Goal: Task Accomplishment & Management: Use online tool/utility

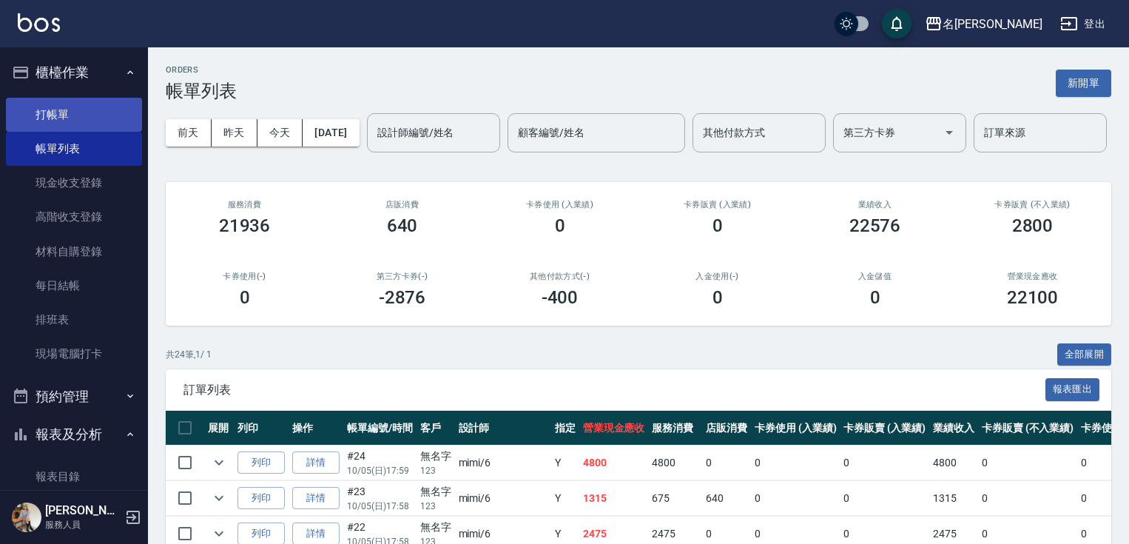
scroll to position [397, 0]
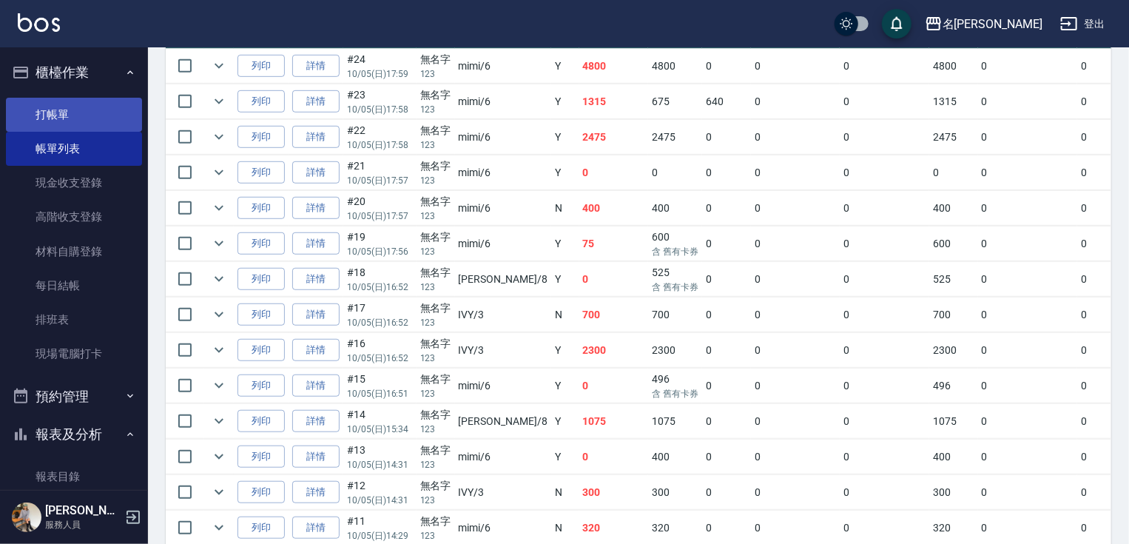
click at [49, 112] on link "打帳單" at bounding box center [74, 115] width 136 height 34
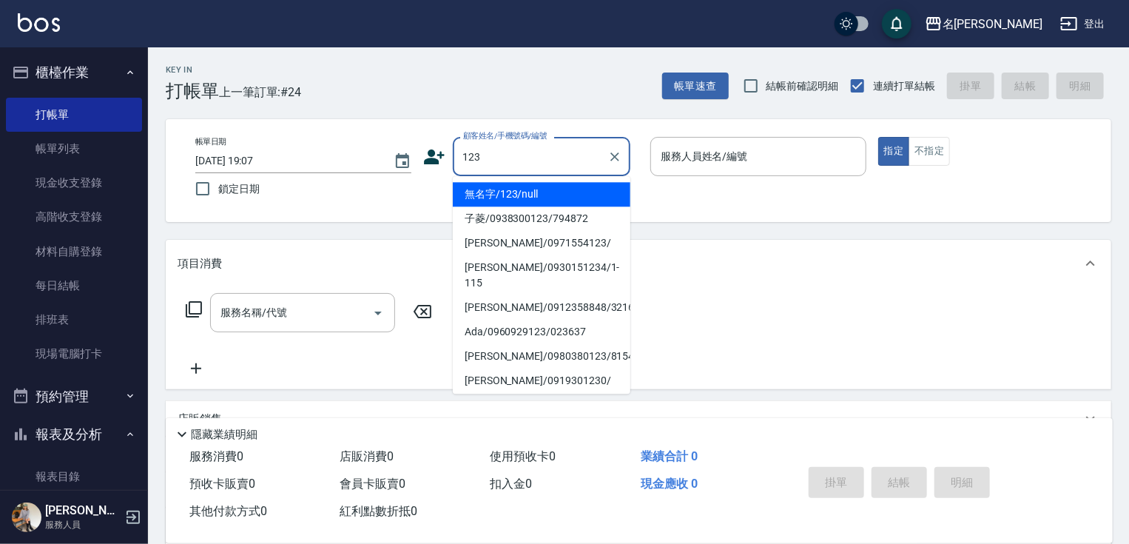
click at [554, 192] on li "無名字/123/null" at bounding box center [542, 194] width 178 height 24
type input "無名字/123/null"
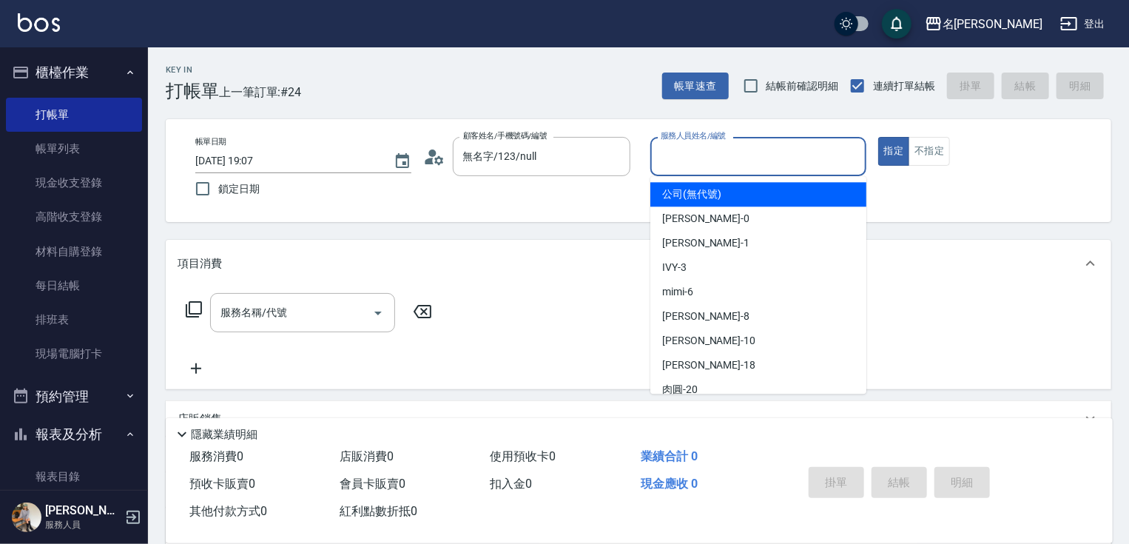
click at [677, 157] on input "服務人員姓名/編號" at bounding box center [758, 157] width 203 height 26
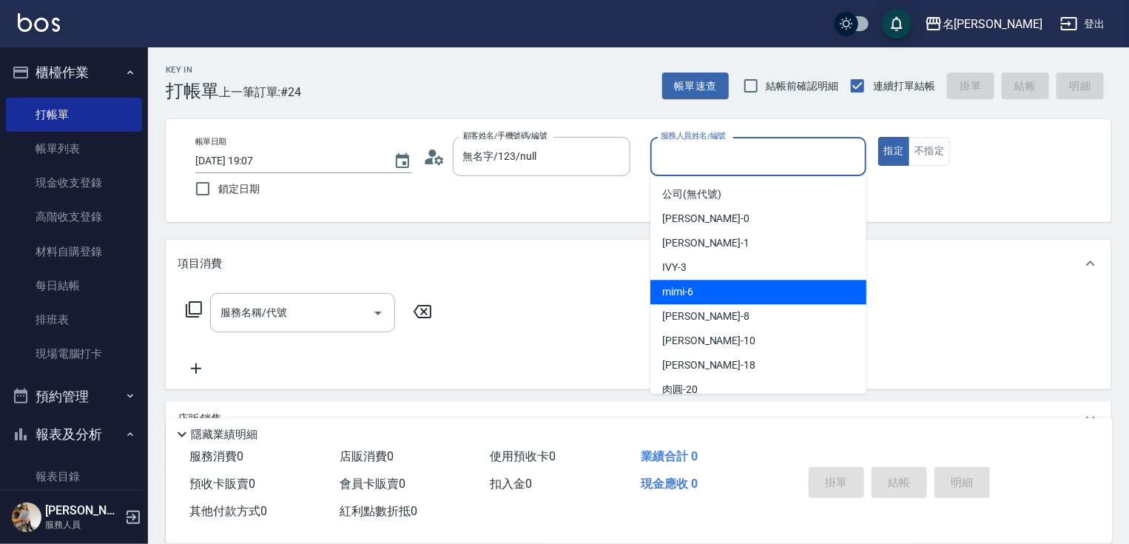
click at [691, 287] on span "mimi -6" at bounding box center [677, 292] width 31 height 16
type input "mimi-6"
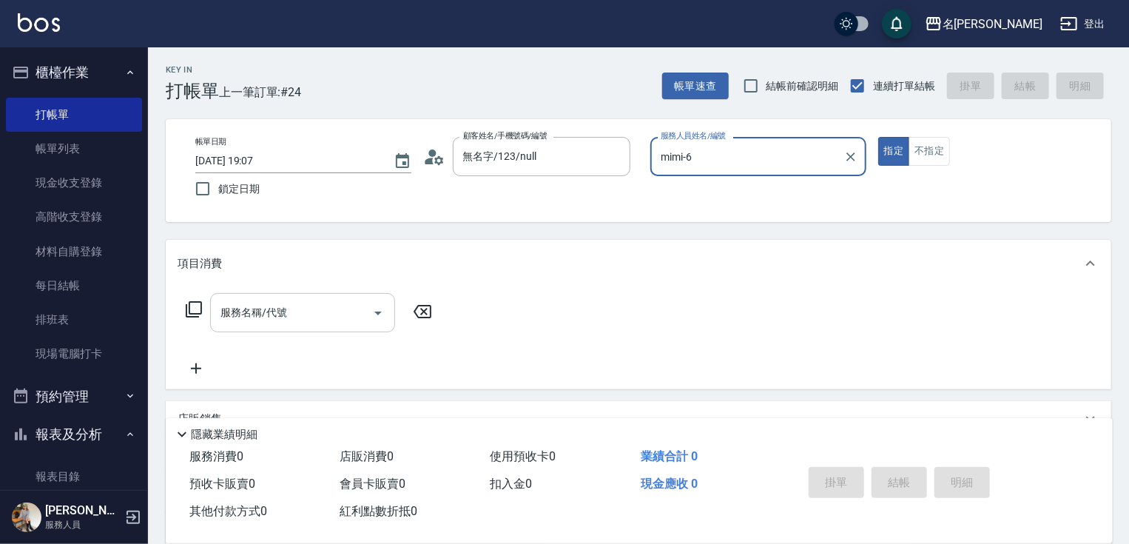
click at [301, 317] on input "服務名稱/代號" at bounding box center [291, 313] width 149 height 26
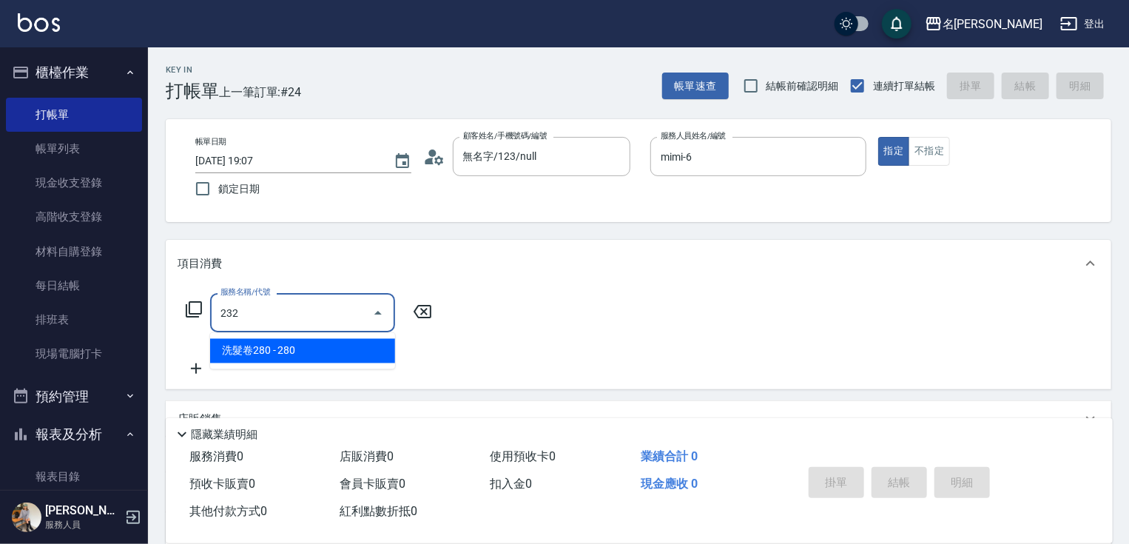
type input "洗髮卷280(232)"
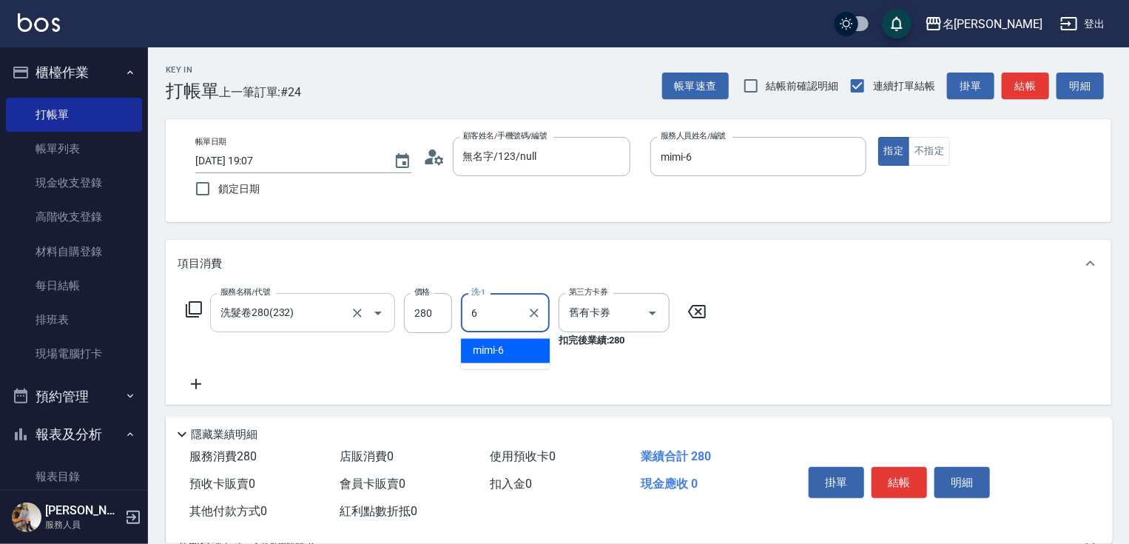
type input "mimi-6"
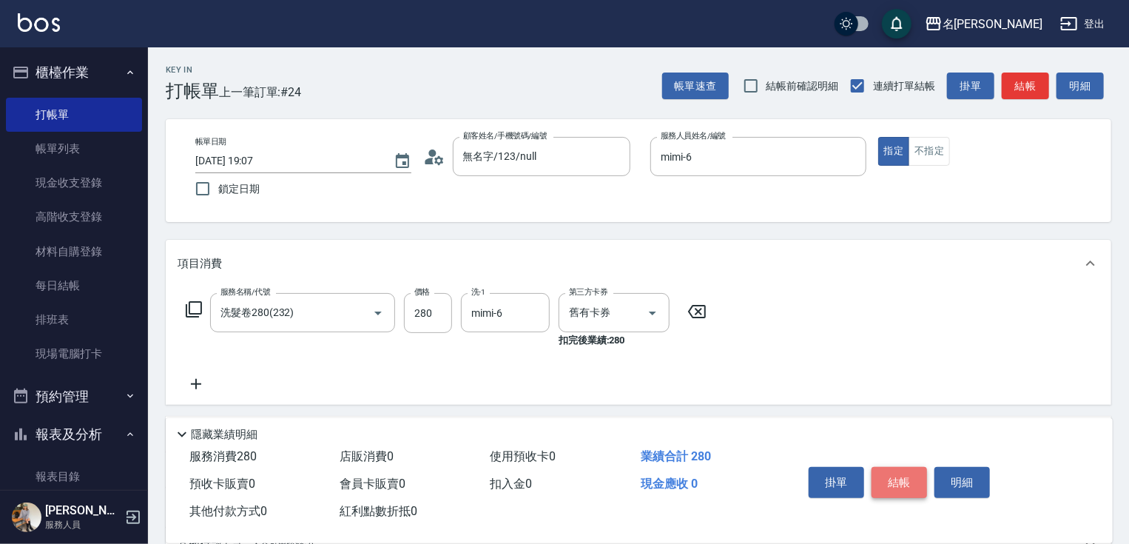
click at [902, 479] on button "結帳" at bounding box center [900, 482] width 56 height 31
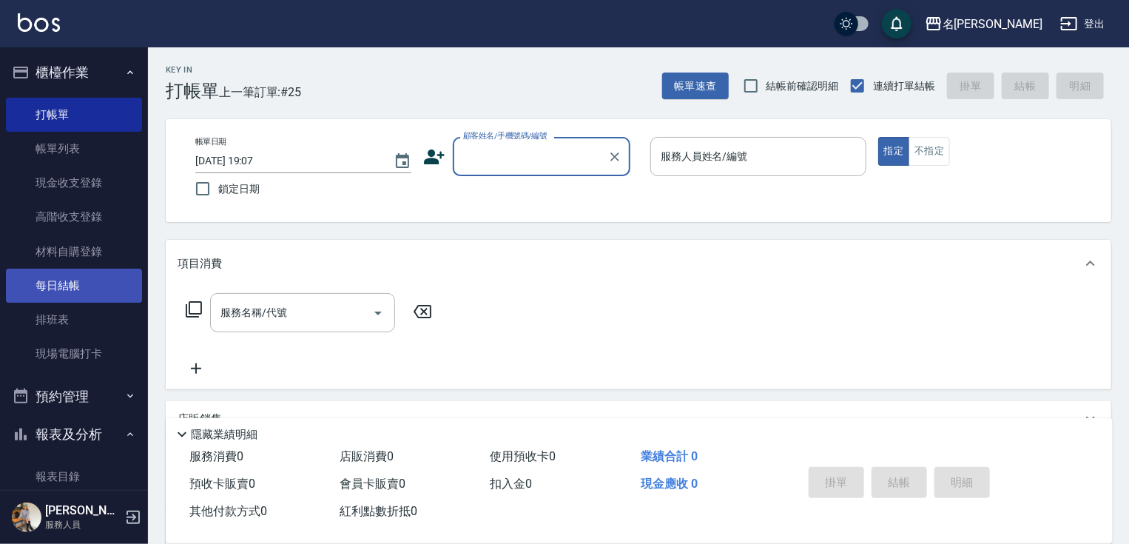
click at [55, 290] on link "每日結帳" at bounding box center [74, 286] width 136 height 34
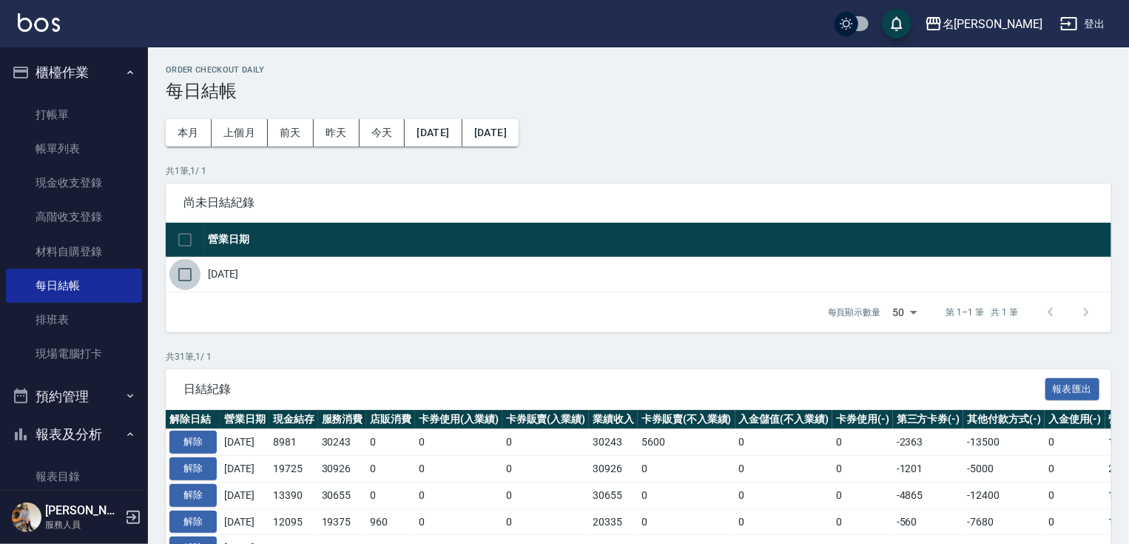
click at [189, 270] on input "checkbox" at bounding box center [184, 274] width 31 height 31
checkbox input "true"
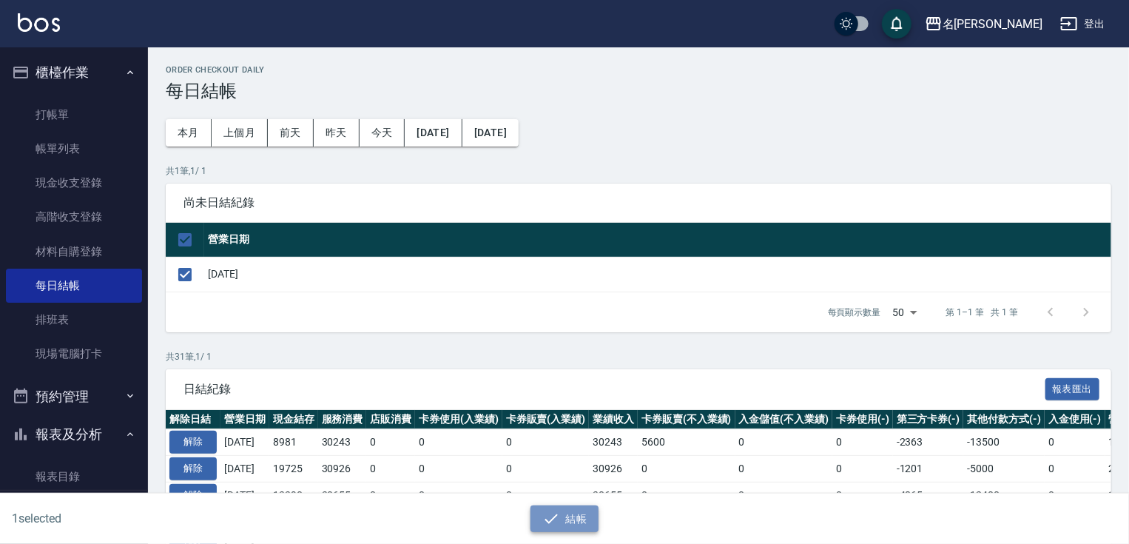
click at [591, 518] on button "結帳" at bounding box center [565, 518] width 69 height 27
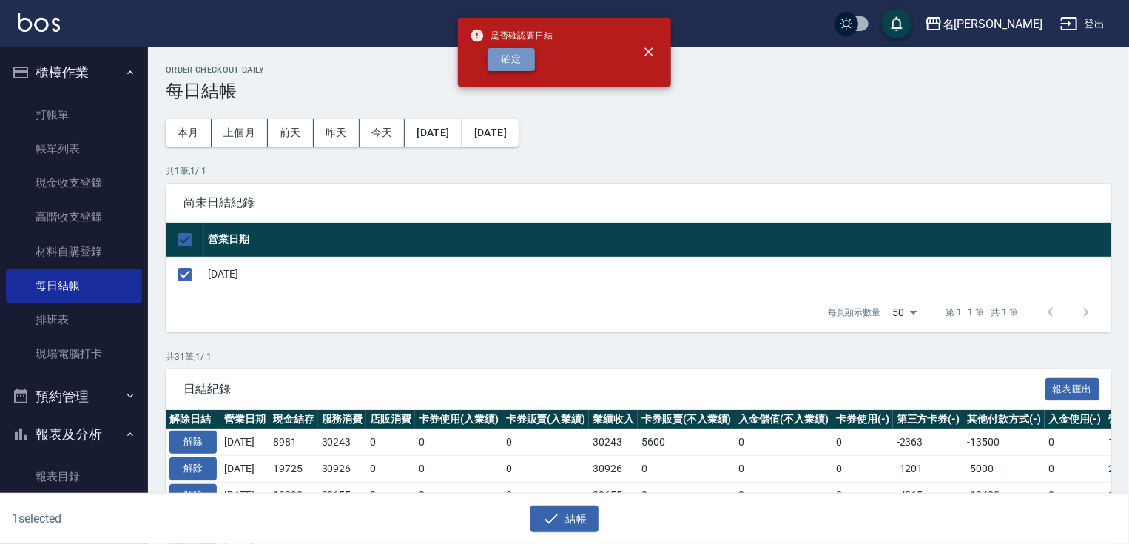
click at [510, 58] on button "確定" at bounding box center [511, 59] width 47 height 23
checkbox input "false"
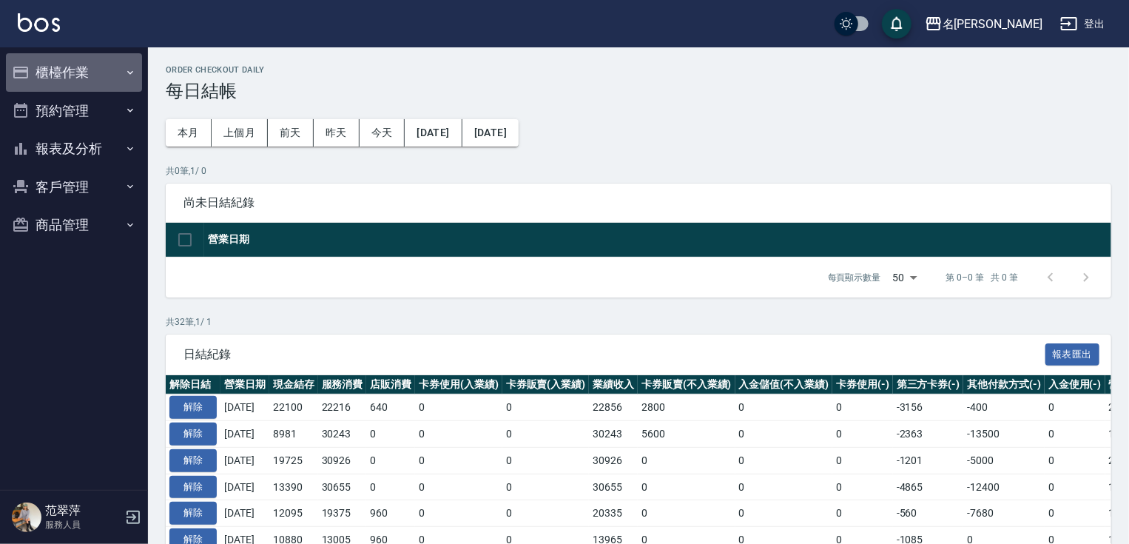
click at [75, 57] on button "櫃檯作業" at bounding box center [74, 72] width 136 height 38
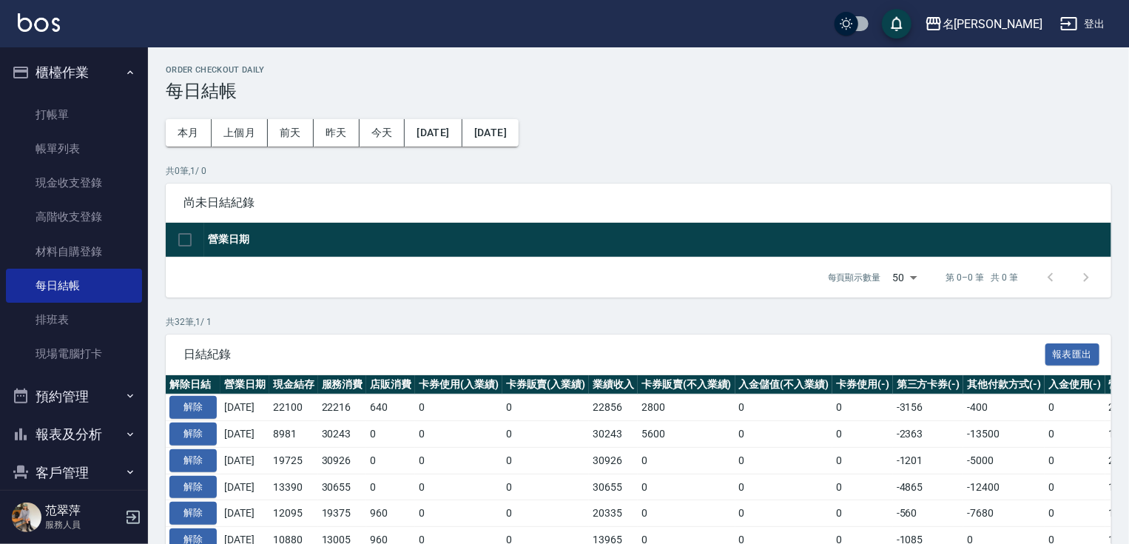
click at [90, 428] on button "報表及分析" at bounding box center [74, 434] width 136 height 38
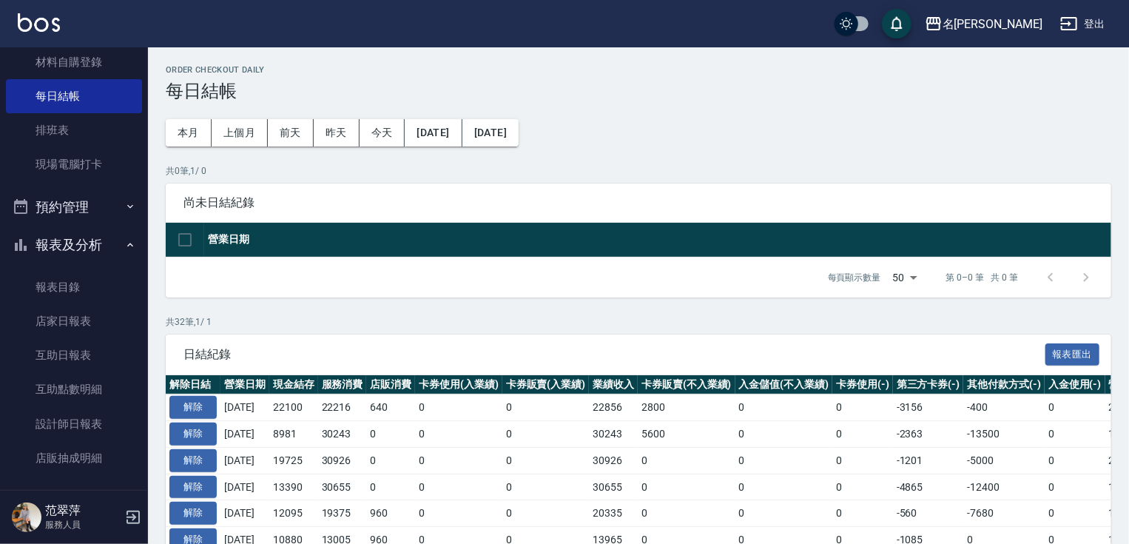
scroll to position [227, 0]
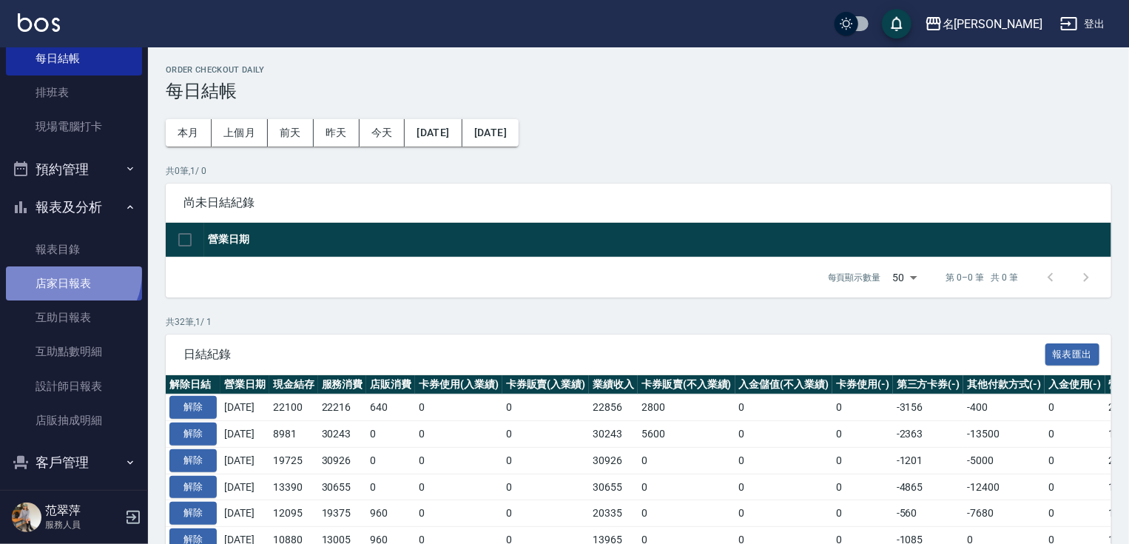
click at [71, 274] on link "店家日報表" at bounding box center [74, 283] width 136 height 34
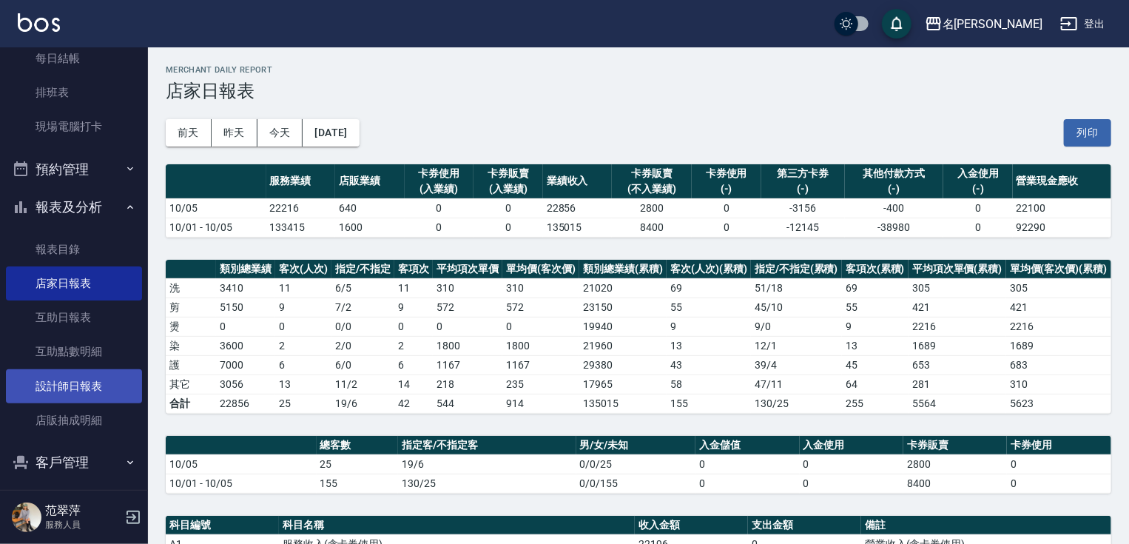
click at [90, 378] on link "設計師日報表" at bounding box center [74, 386] width 136 height 34
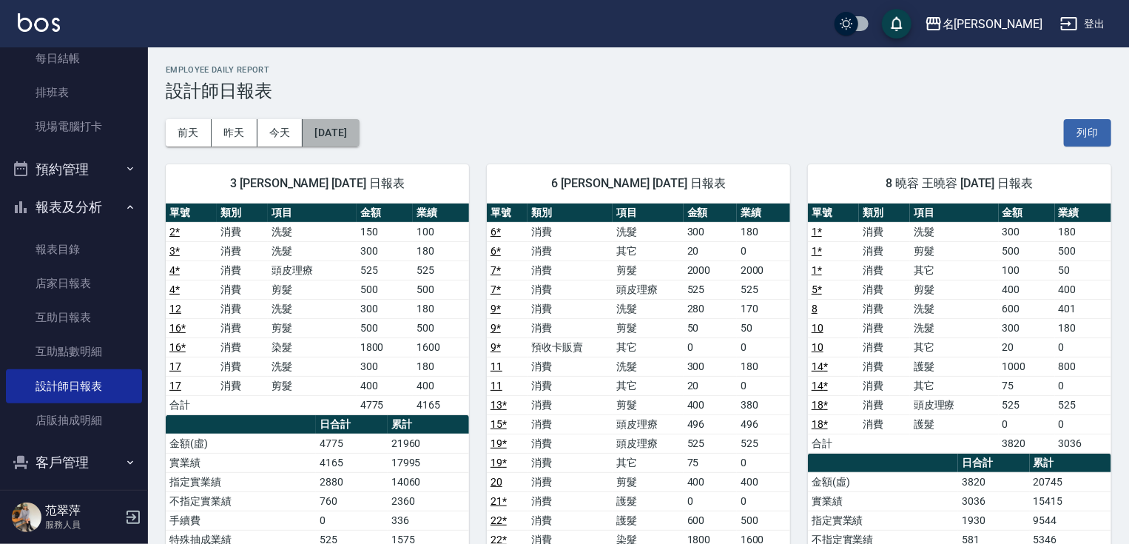
click at [359, 131] on button "[DATE]" at bounding box center [331, 132] width 56 height 27
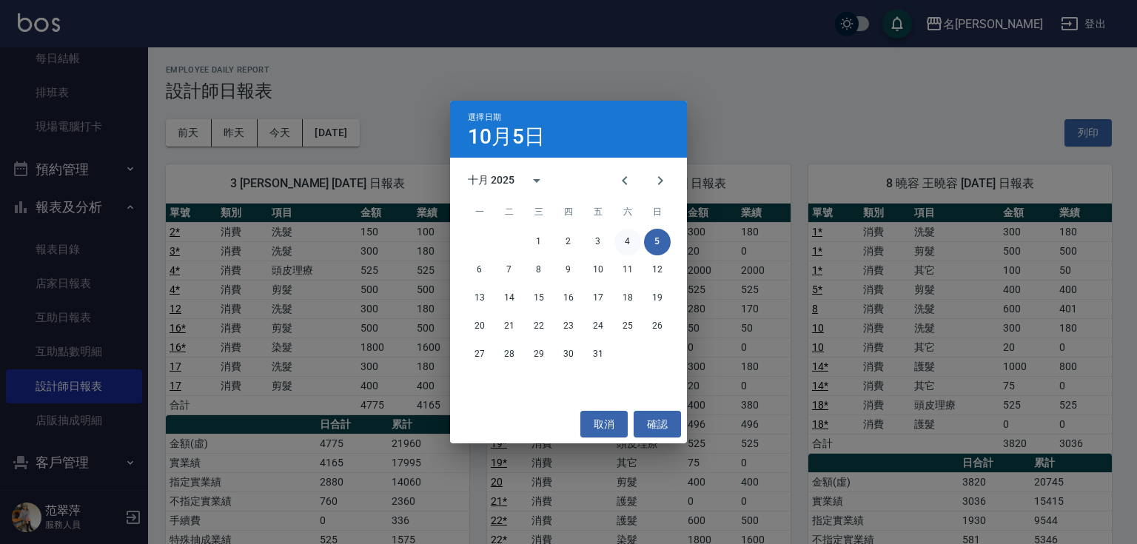
click at [625, 237] on button "4" at bounding box center [627, 242] width 27 height 27
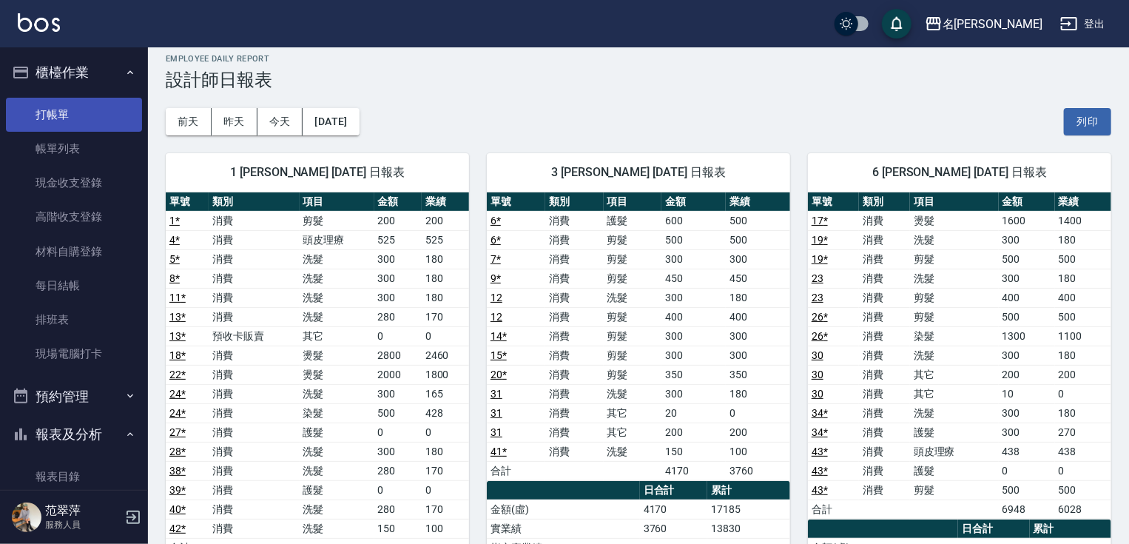
click at [50, 109] on link "打帳單" at bounding box center [74, 115] width 136 height 34
